Goal: Answer question/provide support

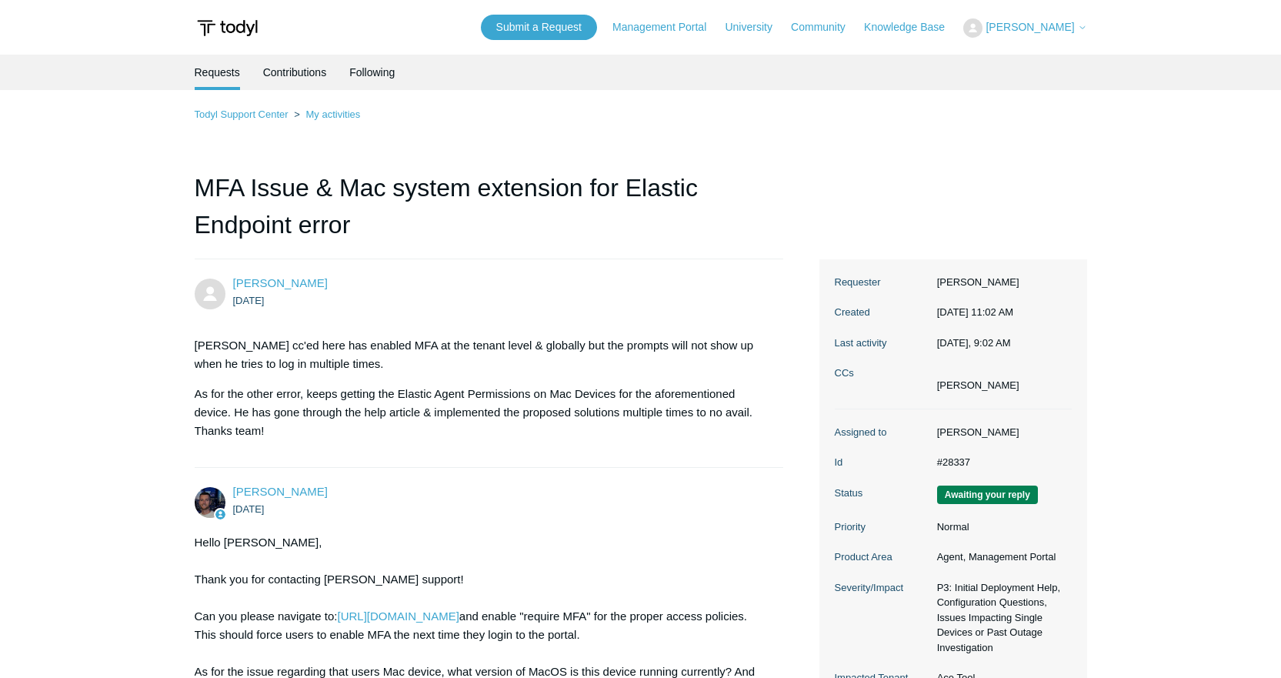
click at [1066, 29] on span "[PERSON_NAME]" at bounding box center [1030, 27] width 88 height 12
click at [880, 84] on ul "Requests Contributions Following" at bounding box center [641, 72] width 893 height 35
drag, startPoint x: 1127, startPoint y: 532, endPoint x: 749, endPoint y: 178, distance: 518.8
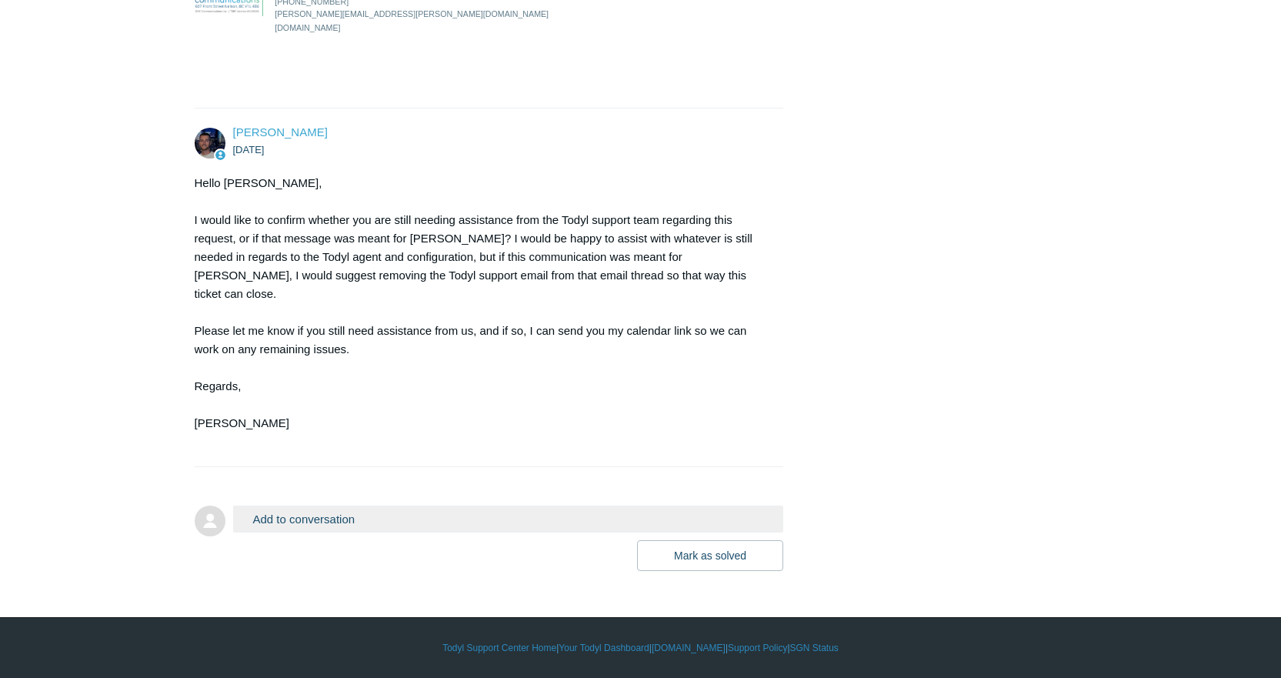
scroll to position [2723, 0]
click at [299, 513] on button "Add to conversation" at bounding box center [508, 519] width 551 height 27
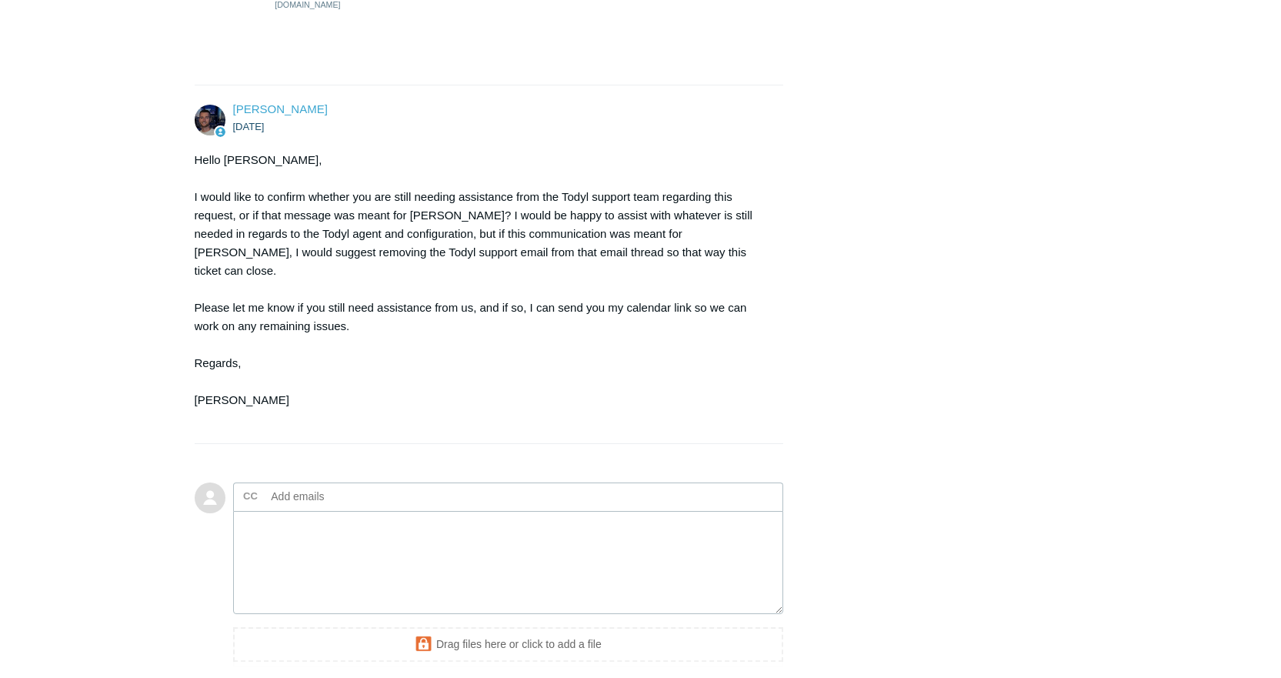
click at [315, 508] on input "text" at bounding box center [347, 496] width 165 height 23
click at [283, 600] on textarea "Add your reply" at bounding box center [508, 563] width 551 height 104
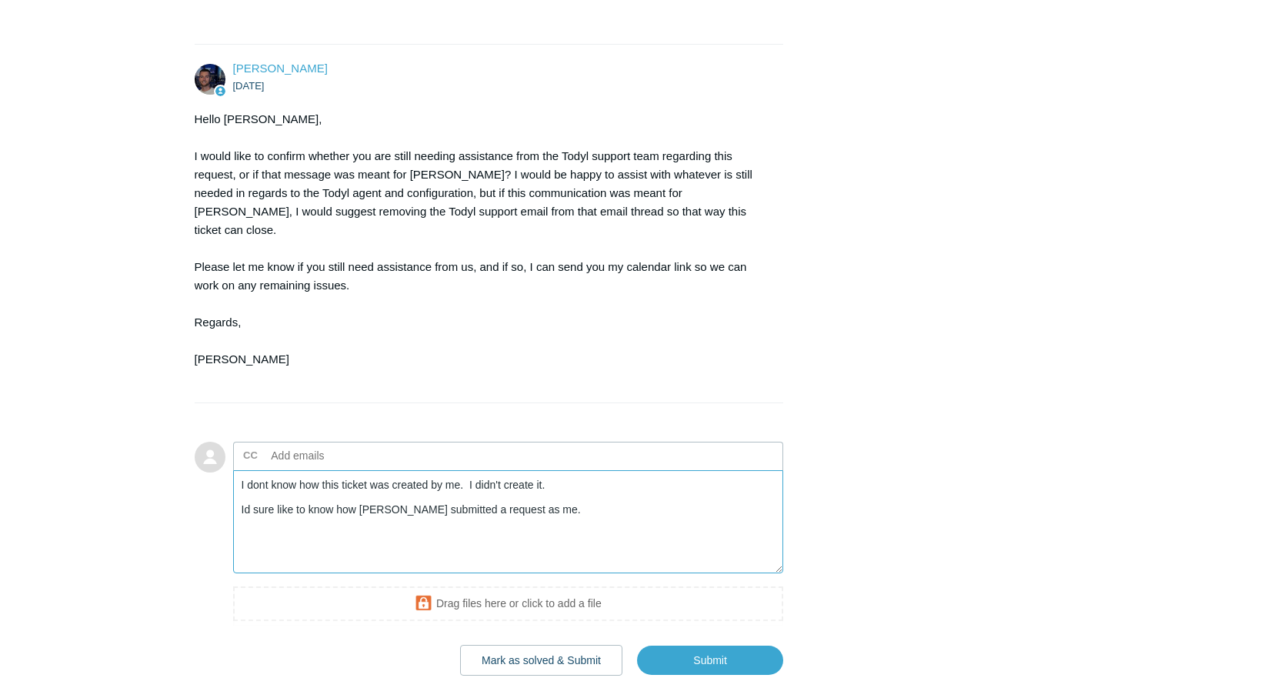
scroll to position [2892, 0]
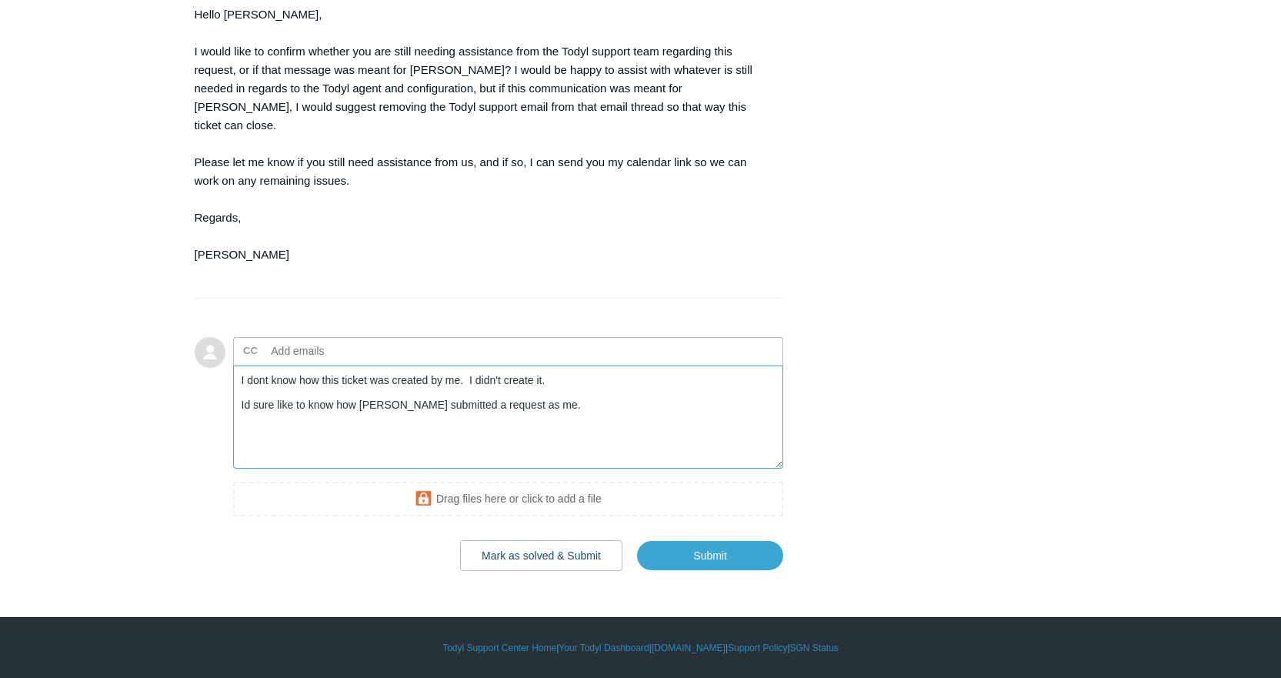
click at [590, 409] on textarea "I dont know how this ticket was created by me. I didn't create it. Id sure like…" at bounding box center [508, 417] width 551 height 104
click at [560, 406] on textarea "I don't know how this ticket was created by me. I didn't create it. Id sure lik…" at bounding box center [508, 417] width 551 height 104
click at [558, 409] on textarea "I don't know how this ticket was created by me. I didn't create it. Id sure lik…" at bounding box center [508, 417] width 551 height 104
type textarea "I don't know how this ticket was created by me. I didn't create it. Id sure lik…"
drag, startPoint x: 728, startPoint y: 548, endPoint x: 1097, endPoint y: 366, distance: 411.5
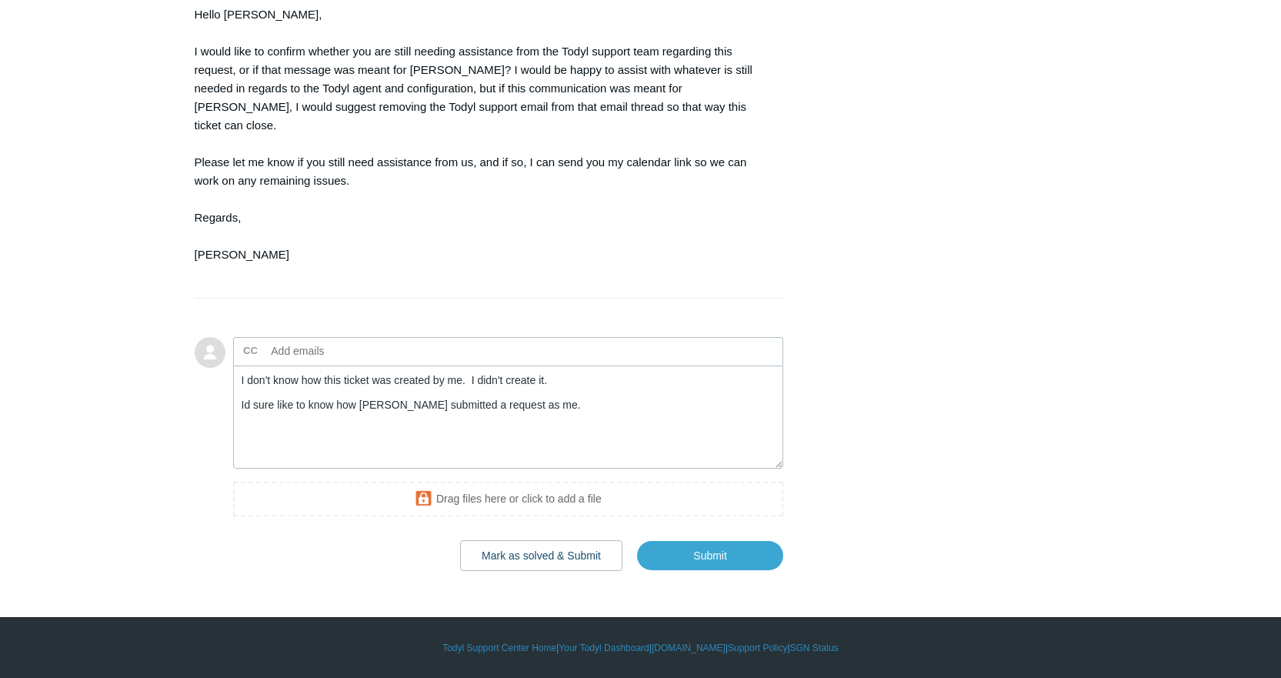
click at [744, 564] on input "Submit" at bounding box center [710, 555] width 146 height 31
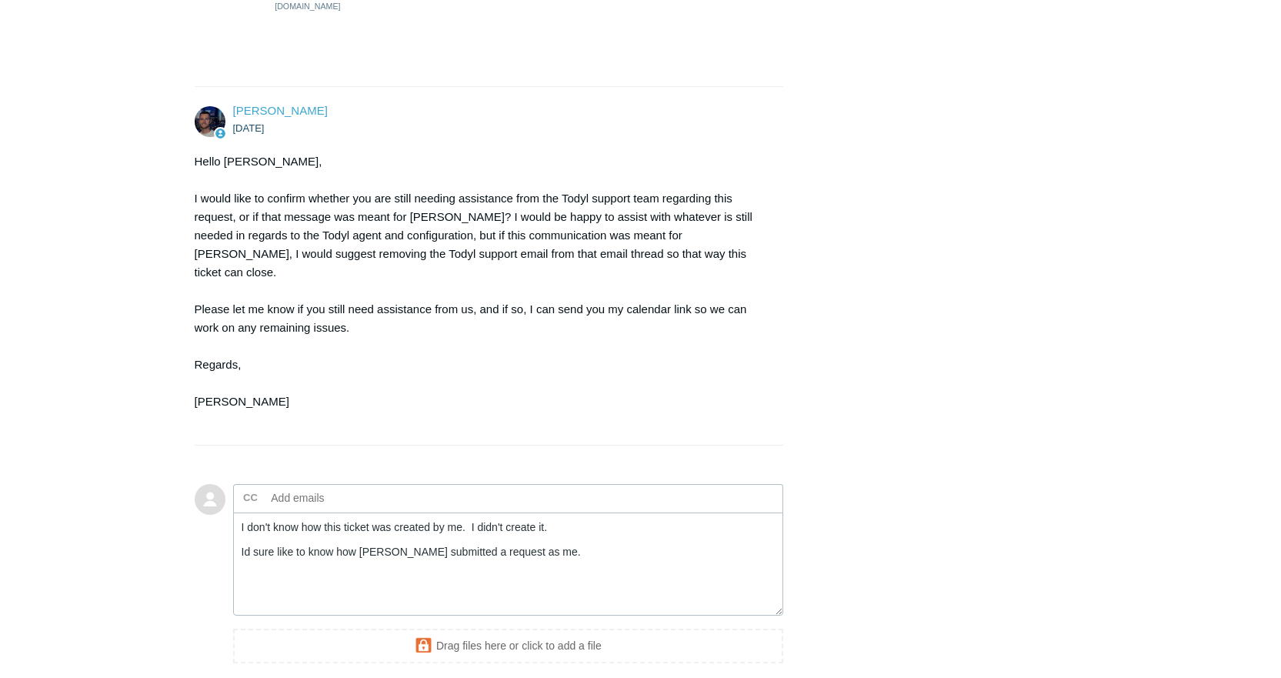
scroll to position [2353, 0]
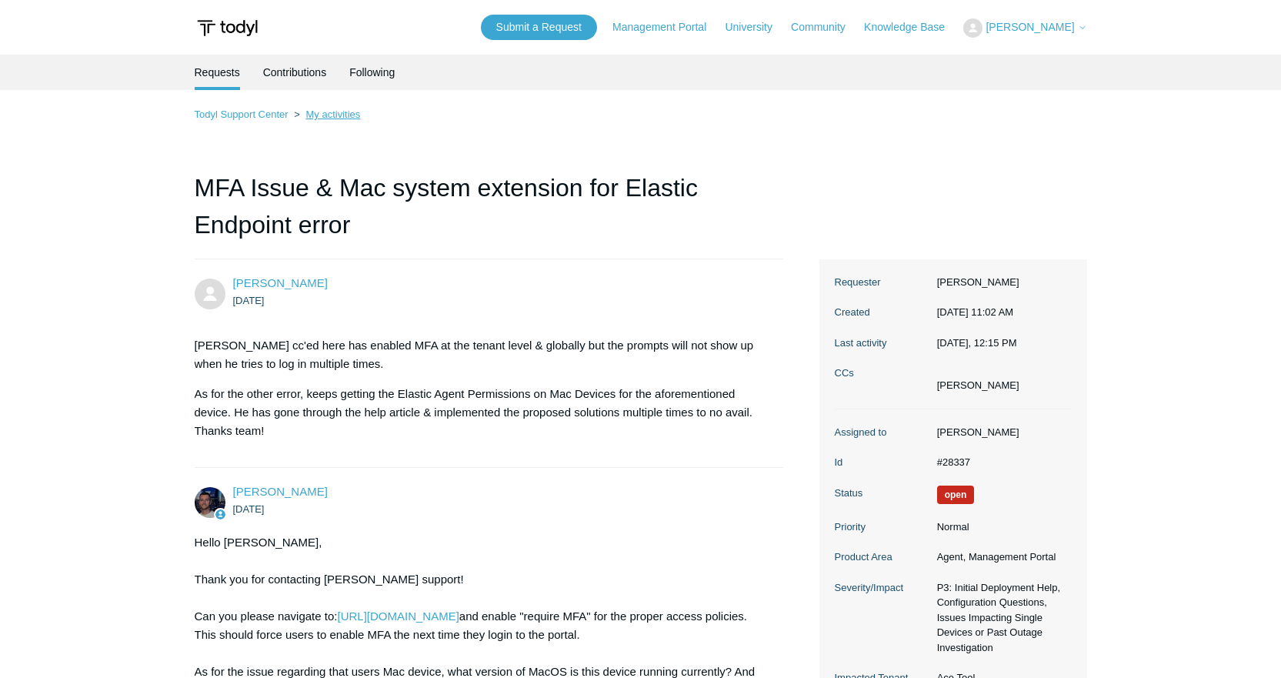
click at [310, 117] on link "My activities" at bounding box center [332, 114] width 55 height 12
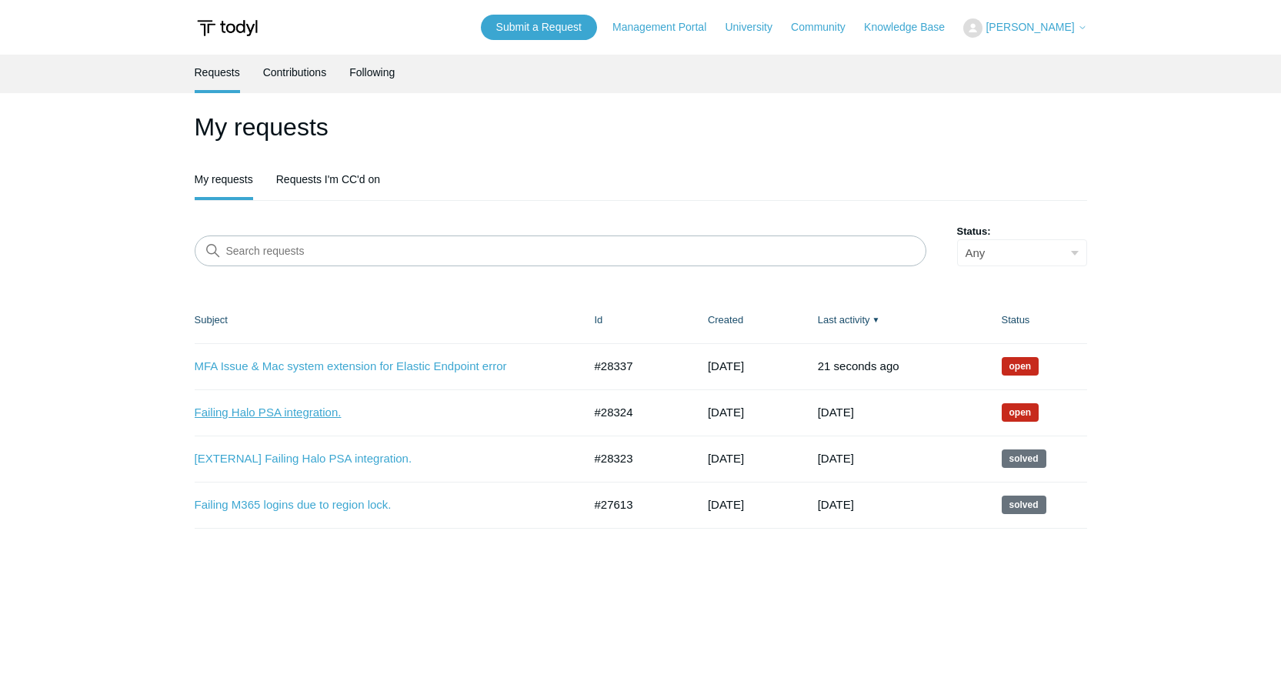
click at [308, 406] on link "Failing Halo PSA integration." at bounding box center [377, 413] width 365 height 18
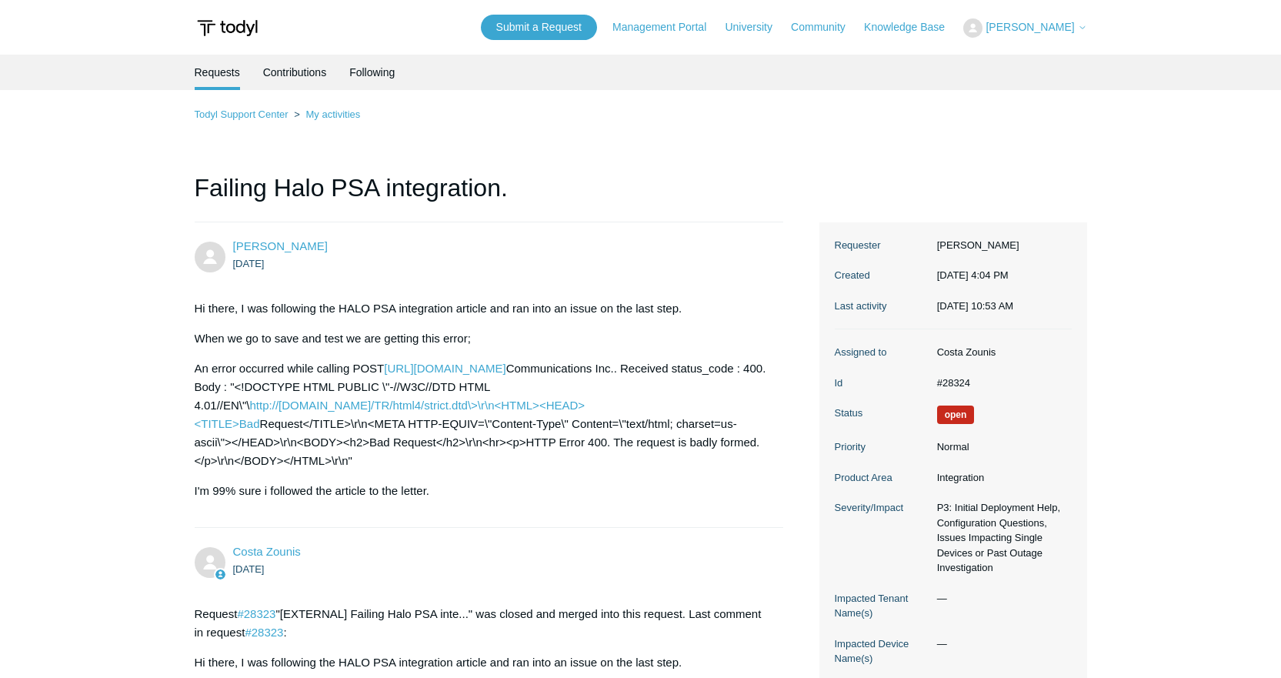
drag, startPoint x: 128, startPoint y: 457, endPoint x: 84, endPoint y: 42, distance: 417.1
